Goal: Task Accomplishment & Management: Manage account settings

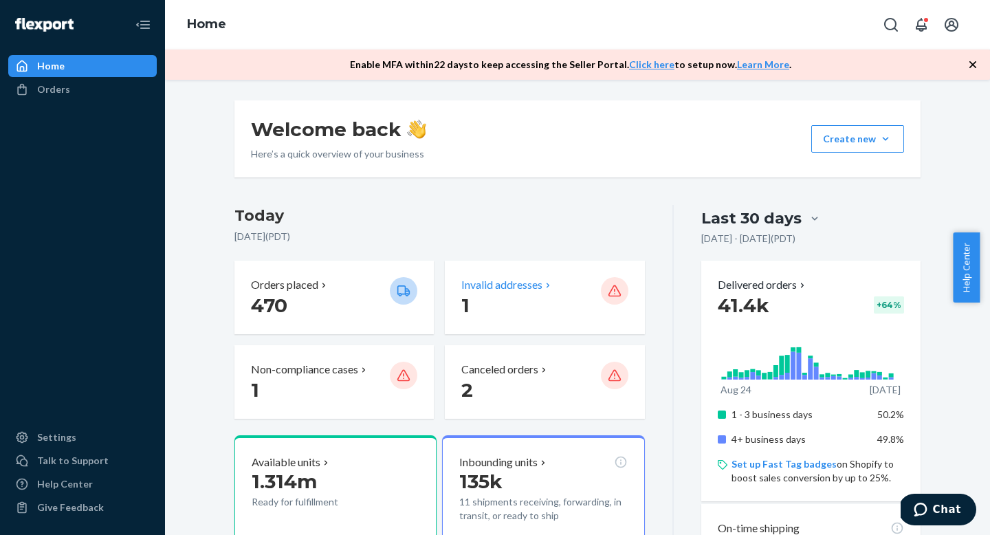
click at [482, 286] on p "Invalid addresses" at bounding box center [501, 285] width 81 height 16
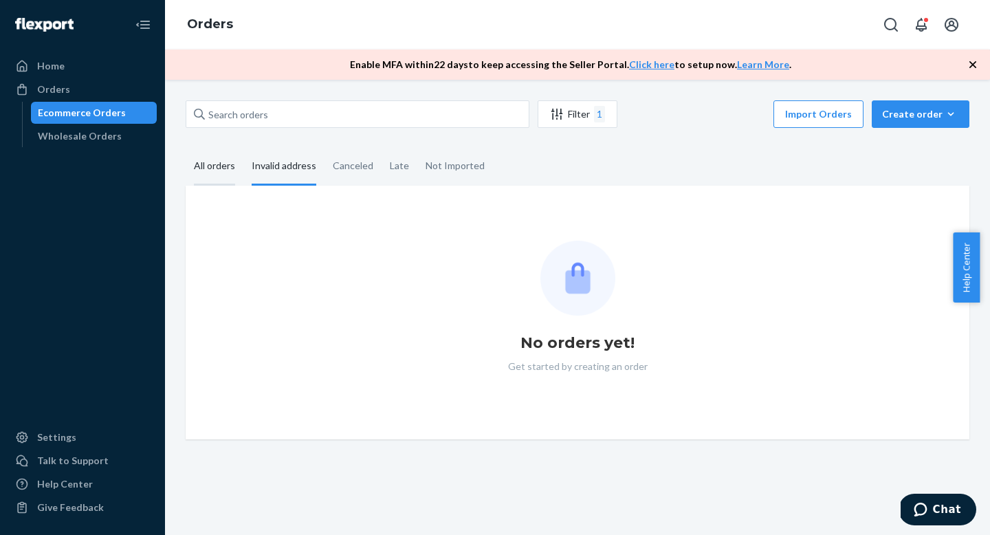
click at [211, 164] on div "All orders" at bounding box center [214, 167] width 41 height 38
click at [186, 148] on input "All orders" at bounding box center [186, 148] width 0 height 0
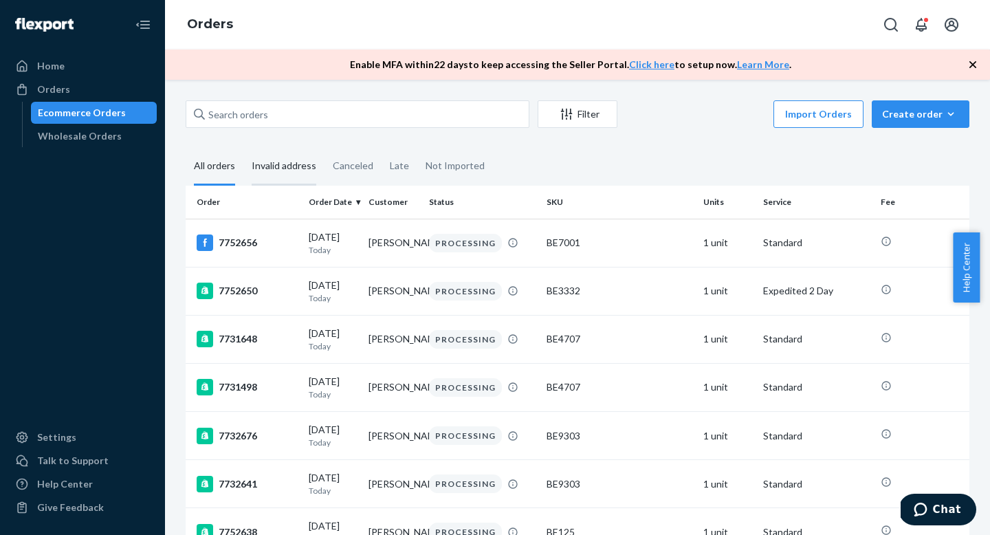
click at [274, 162] on div "Invalid address" at bounding box center [284, 167] width 65 height 38
click at [243, 148] on input "Invalid address" at bounding box center [243, 148] width 0 height 0
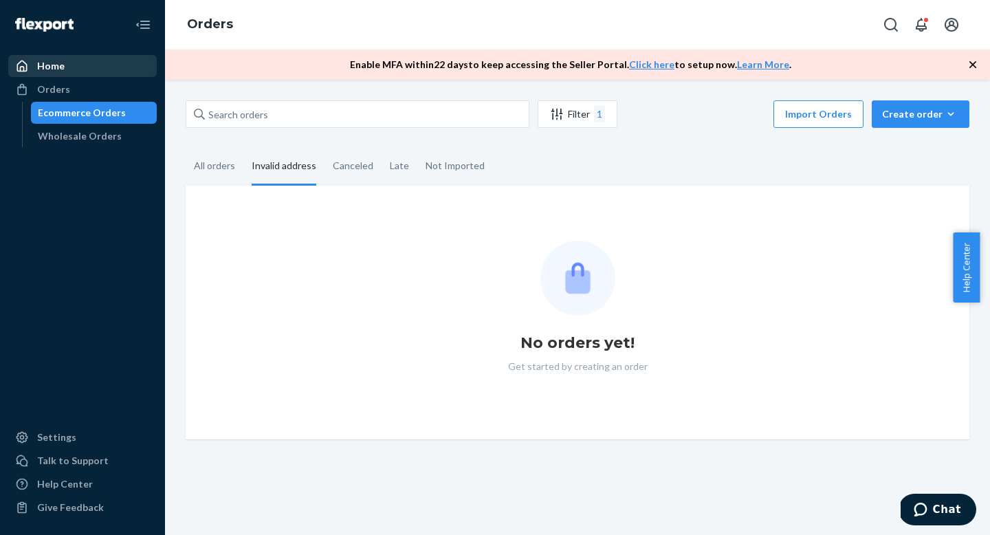
click at [76, 71] on div "Home" at bounding box center [83, 65] width 146 height 19
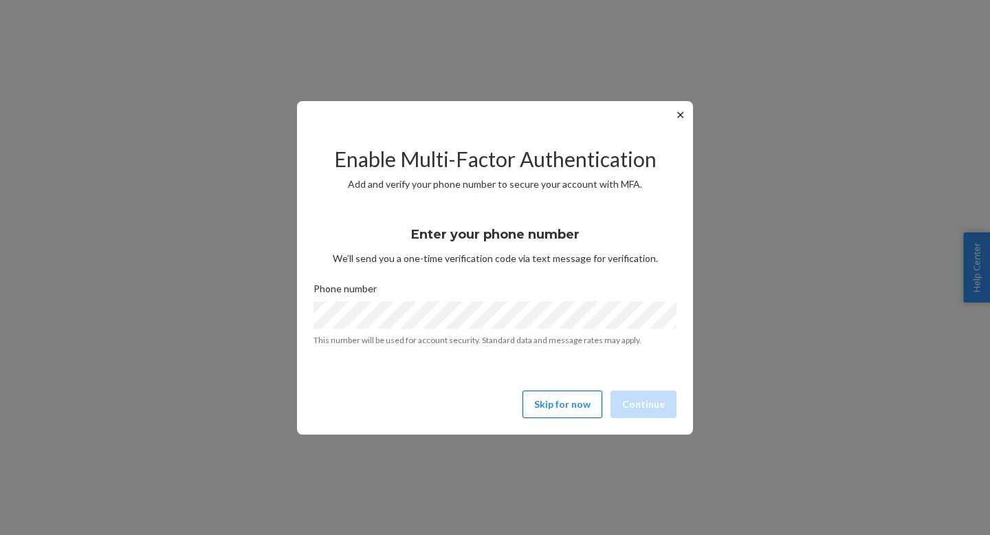
click at [566, 410] on button "Skip for now" at bounding box center [562, 403] width 80 height 27
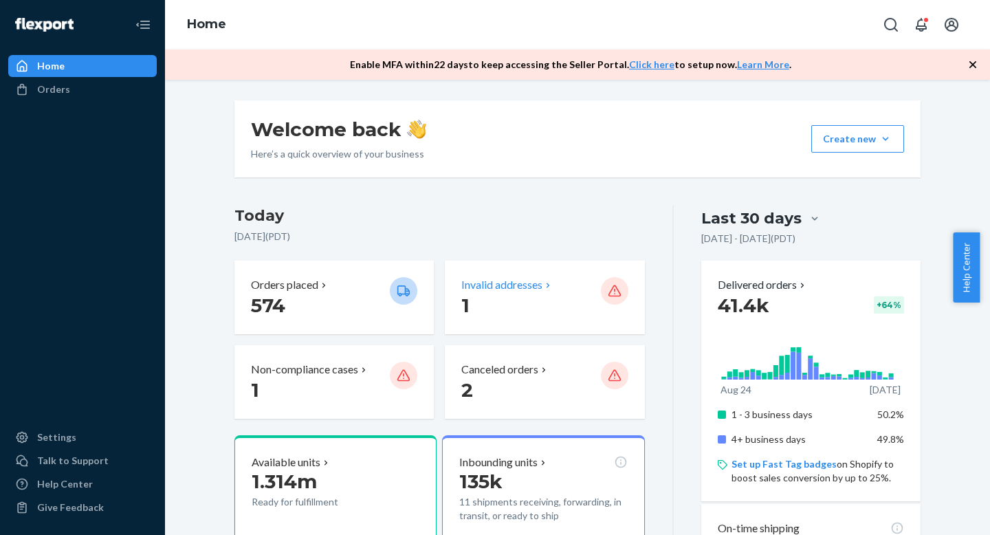
click at [522, 283] on p "Invalid addresses" at bounding box center [501, 285] width 81 height 16
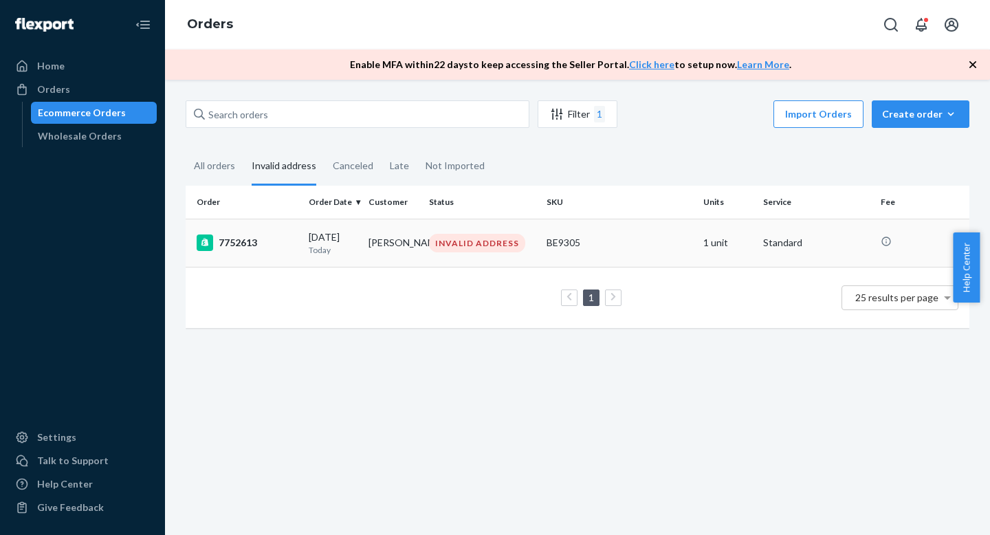
click at [392, 245] on td "[PERSON_NAME]" at bounding box center [393, 243] width 60 height 48
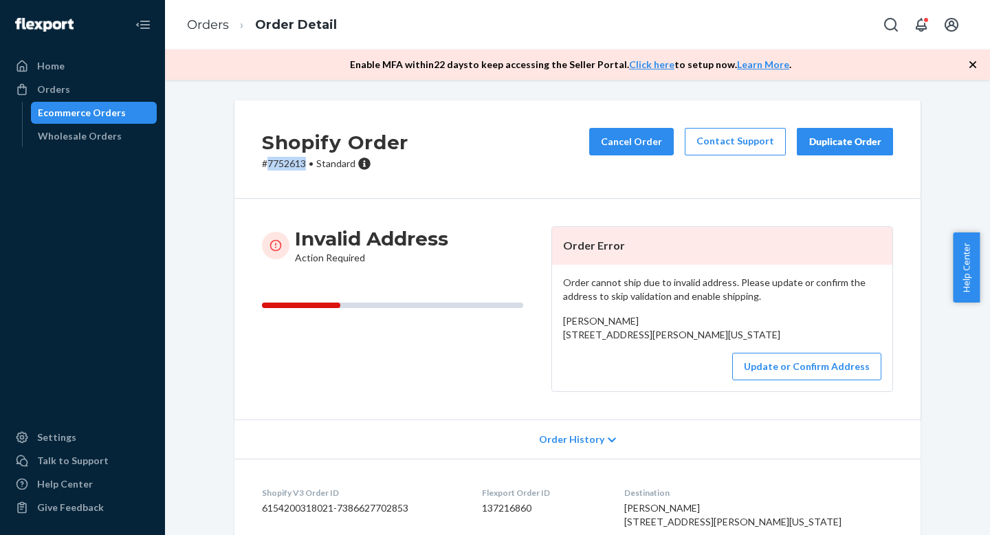
copy p "7752613"
drag, startPoint x: 301, startPoint y: 164, endPoint x: 263, endPoint y: 164, distance: 38.5
click at [263, 164] on p "# 7752613 • Standard" at bounding box center [335, 164] width 146 height 14
click at [806, 380] on button "Update or Confirm Address" at bounding box center [806, 366] width 149 height 27
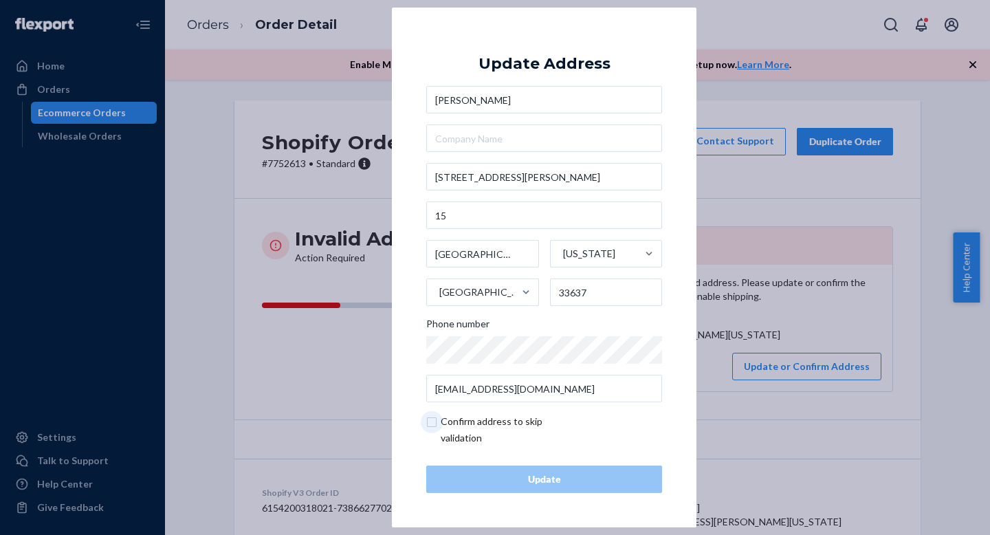
click at [434, 422] on input "checkbox" at bounding box center [505, 429] width 159 height 33
checkbox input "true"
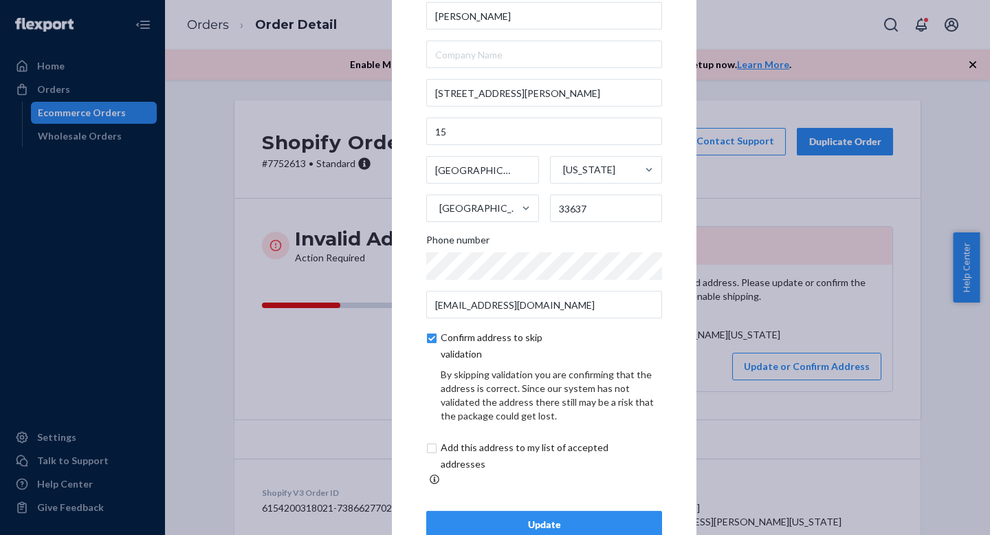
scroll to position [50, 0]
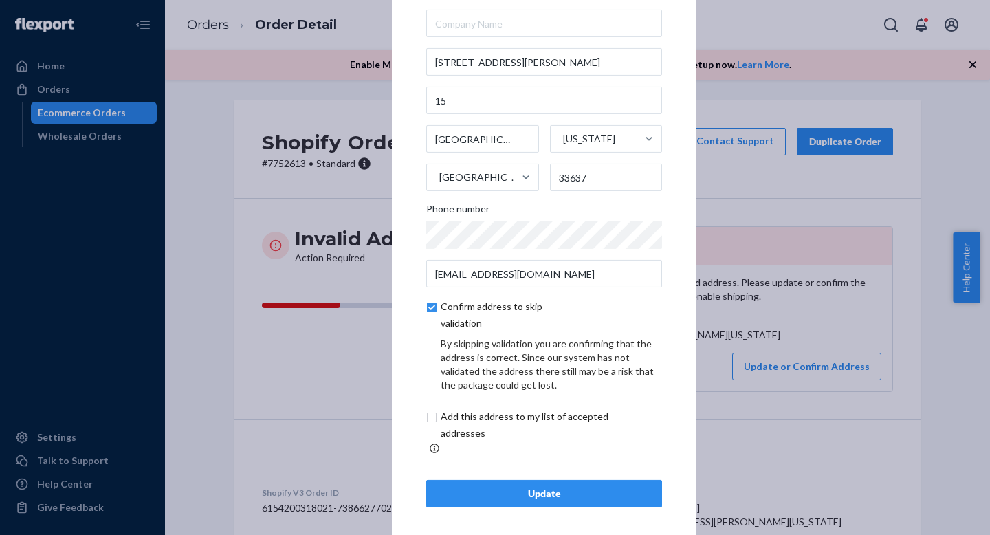
click at [602, 487] on div "Update" at bounding box center [544, 494] width 212 height 14
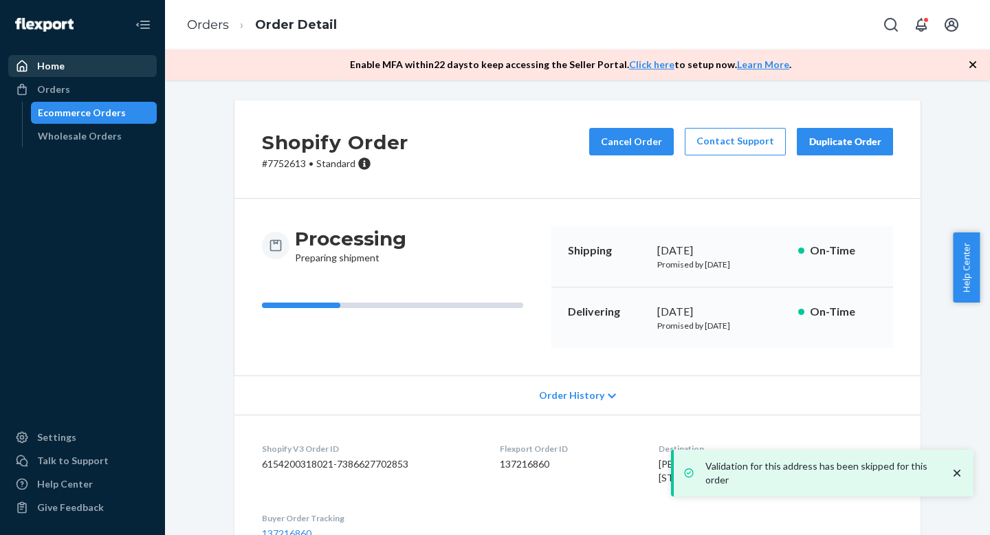
click at [81, 57] on div "Home" at bounding box center [83, 65] width 146 height 19
